Goal: Navigation & Orientation: Find specific page/section

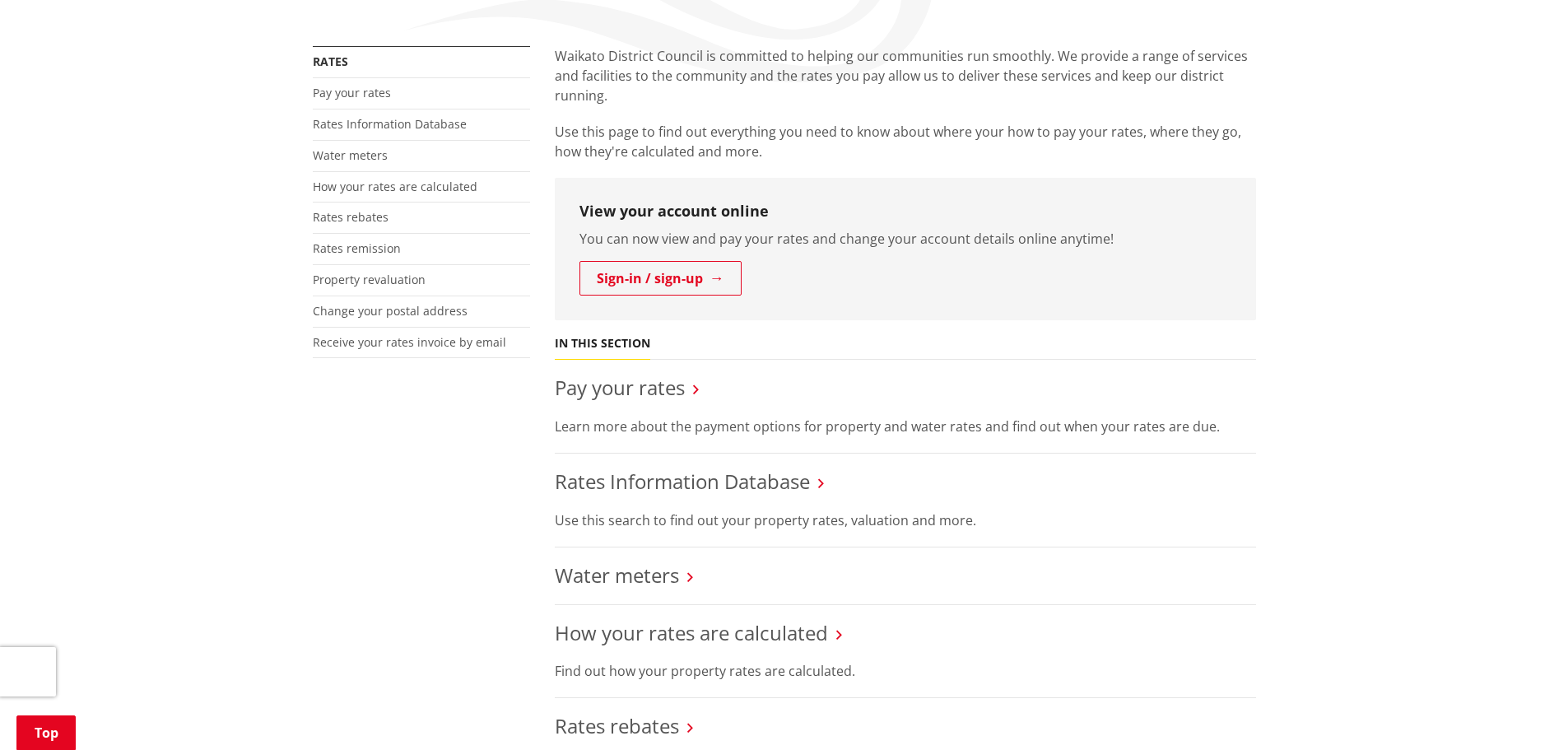
scroll to position [247, 0]
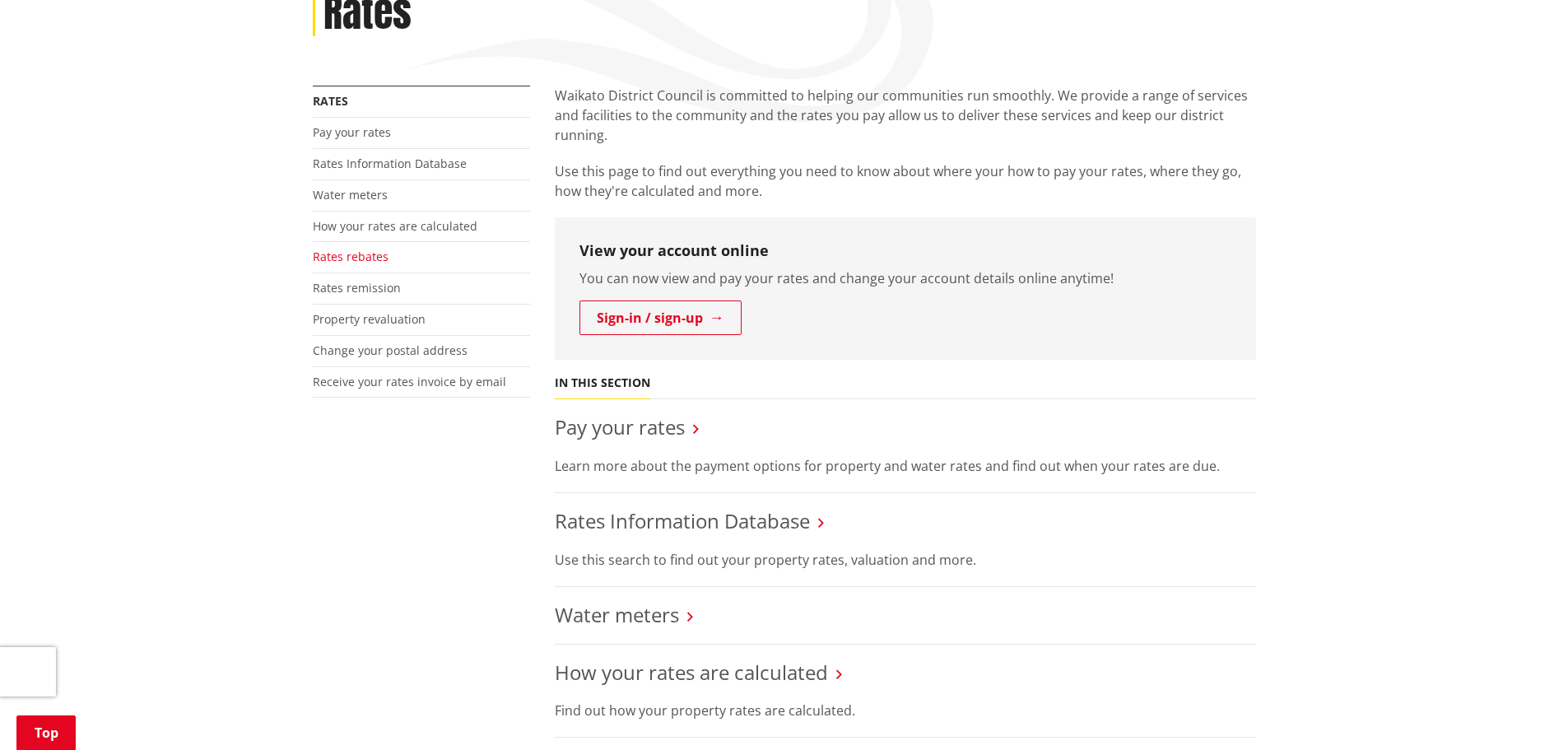
click at [347, 256] on link "Rates rebates" at bounding box center [351, 256] width 76 height 15
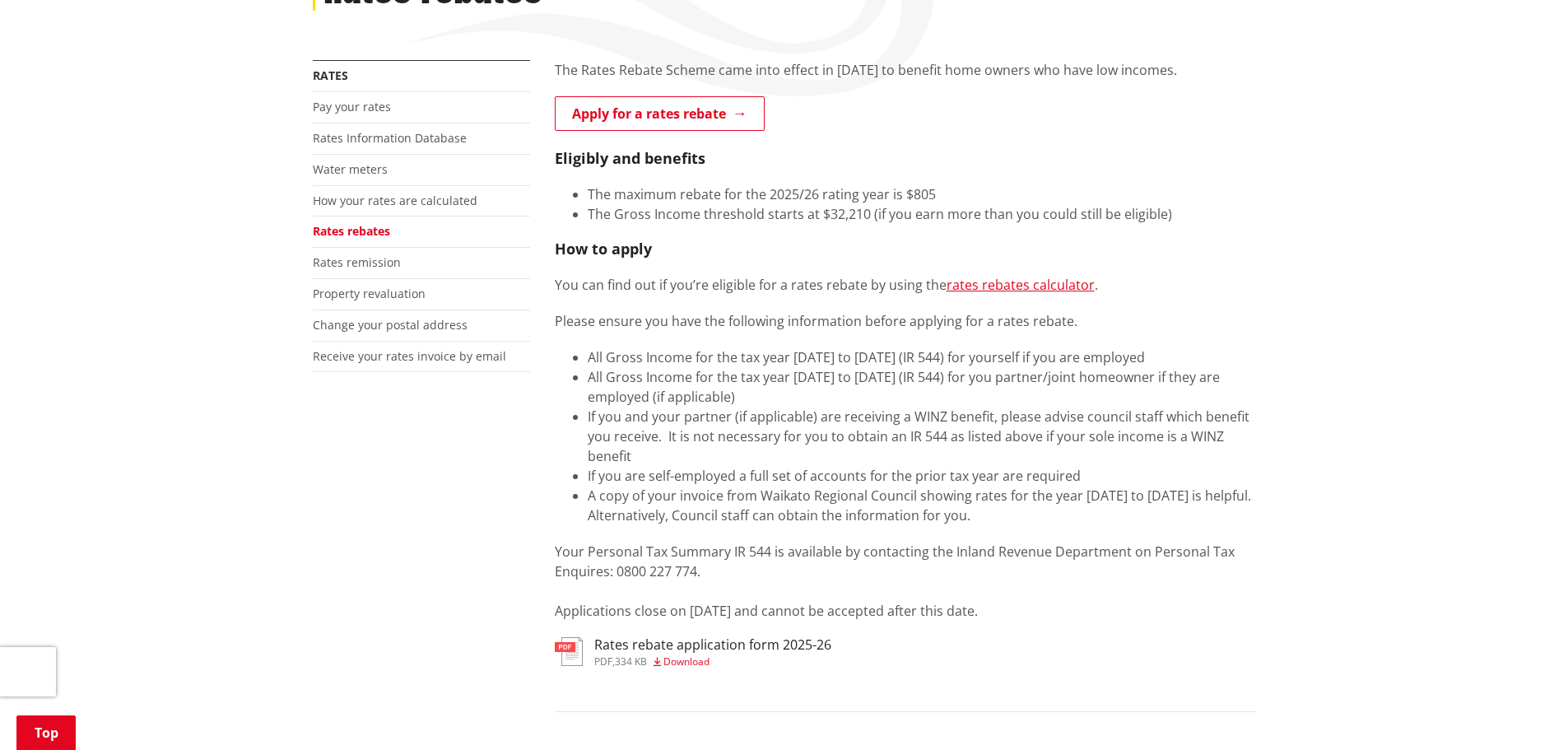
scroll to position [165, 0]
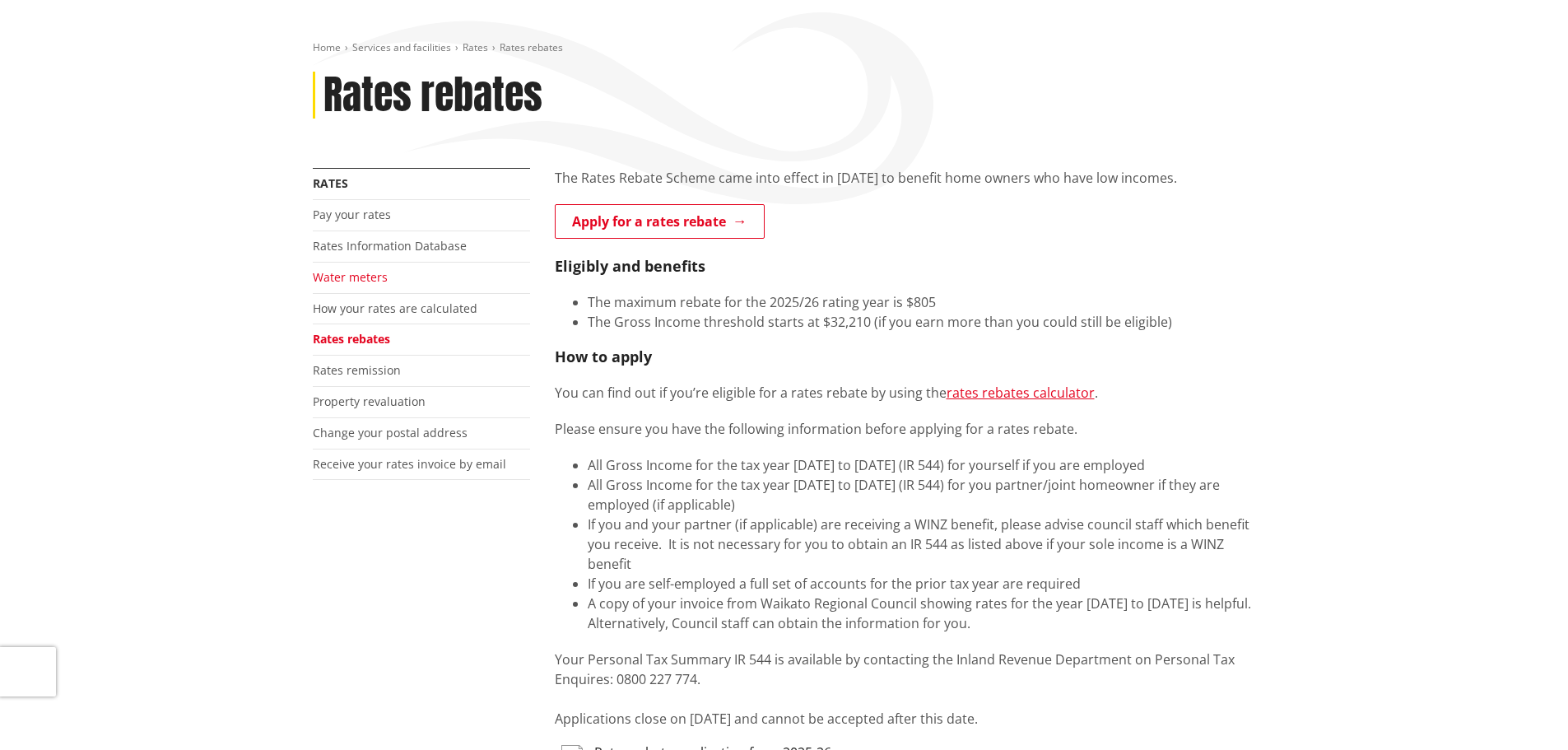
click at [351, 284] on link "Water meters" at bounding box center [350, 277] width 75 height 15
click at [352, 278] on link "Water meters" at bounding box center [350, 277] width 75 height 15
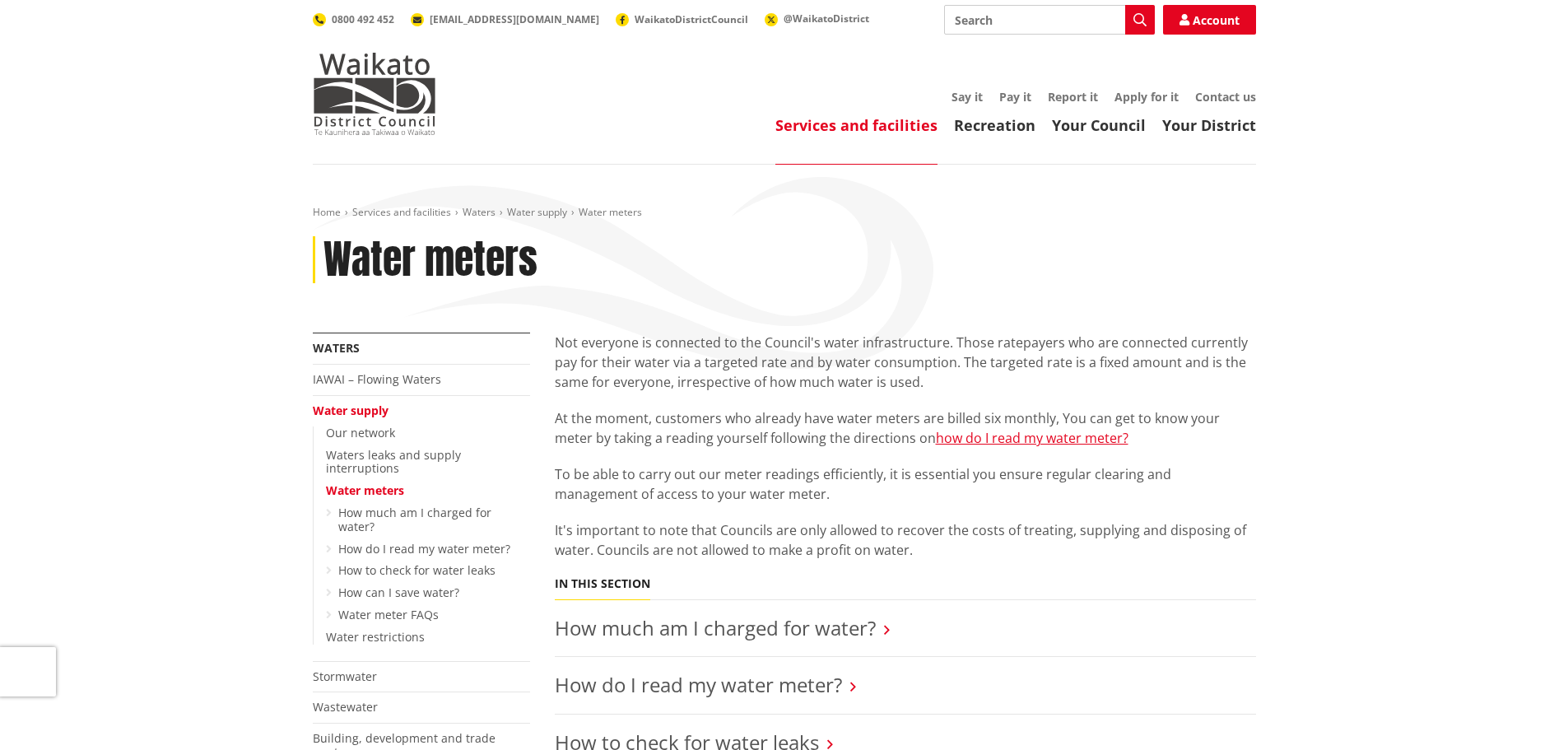
scroll to position [247, 0]
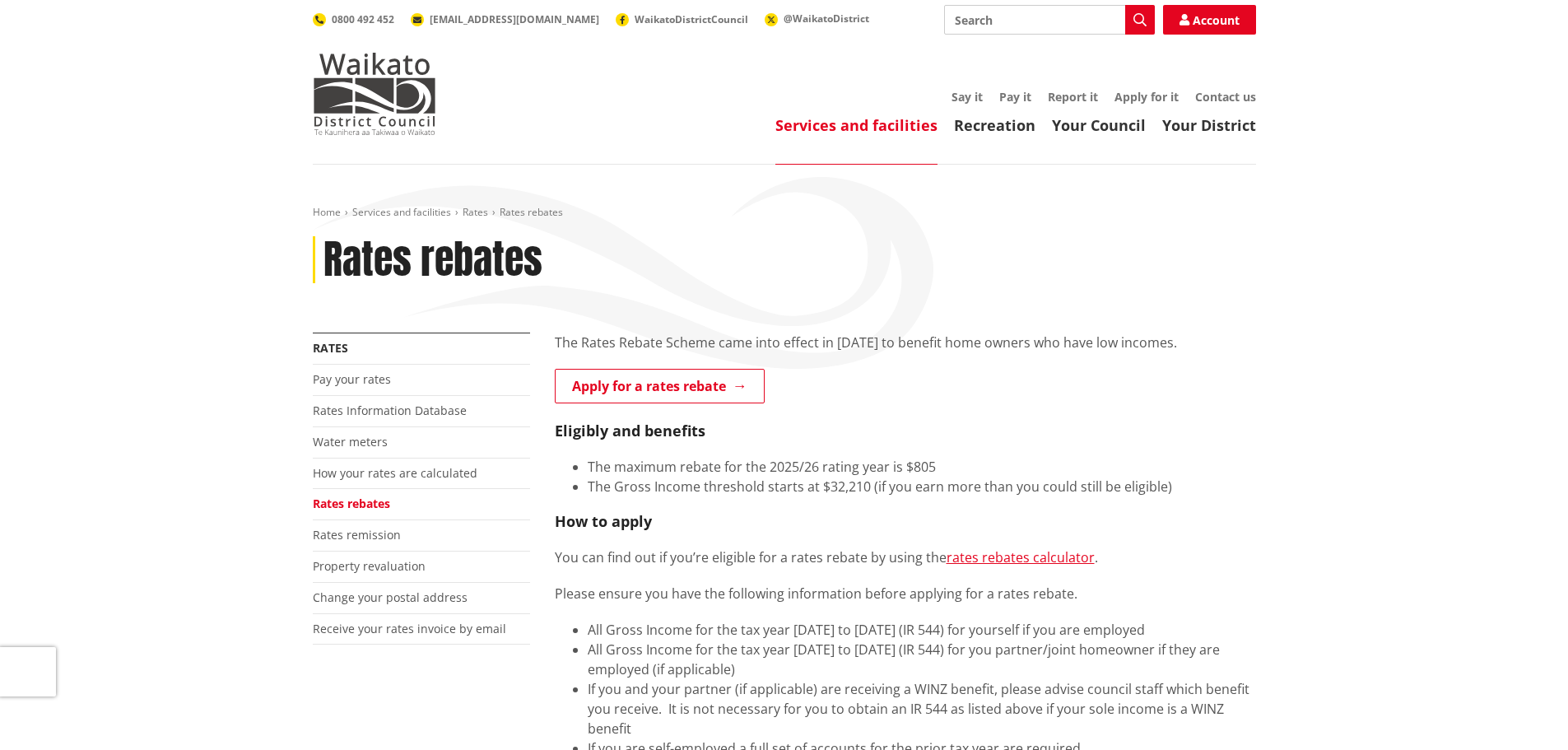
scroll to position [165, 0]
